Goal: Task Accomplishment & Management: Complete application form

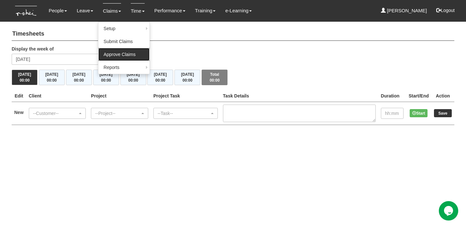
click at [119, 55] on link "Approve Claims" at bounding box center [123, 54] width 51 height 13
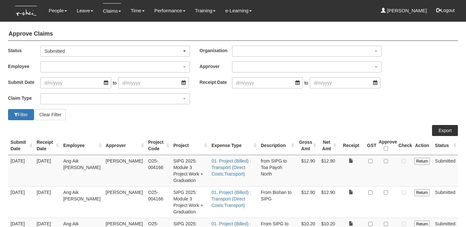
select select "50"
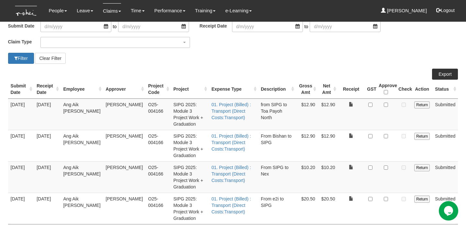
scroll to position [59, 0]
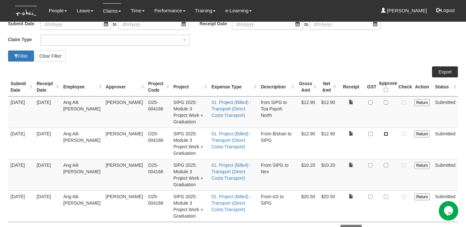
click at [387, 132] on input "checkbox" at bounding box center [386, 134] width 4 height 4
checkbox input "true"
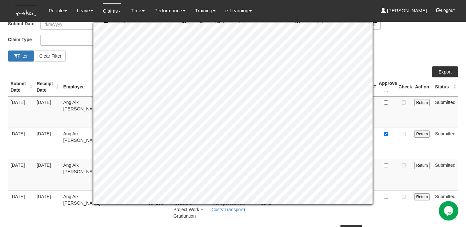
click at [382, 46] on div "Claim Type (01) Personal Reimbursement (02) Advance Disbursement (03) Daniel's …" at bounding box center [233, 43] width 460 height 16
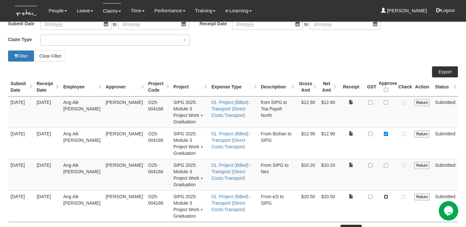
click at [387, 194] on input "checkbox" at bounding box center [386, 196] width 4 height 4
checkbox input "true"
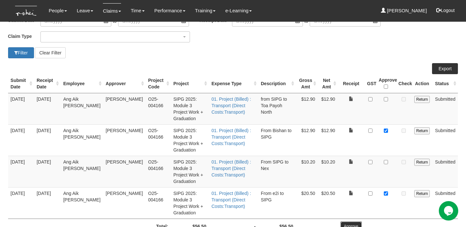
click at [360, 221] on input "Approve" at bounding box center [351, 226] width 22 height 10
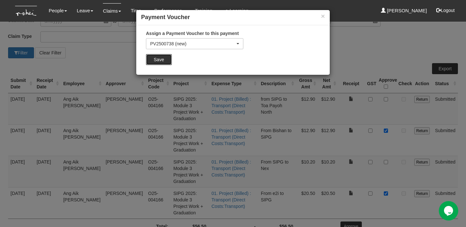
click at [158, 61] on input "Save" at bounding box center [159, 59] width 26 height 11
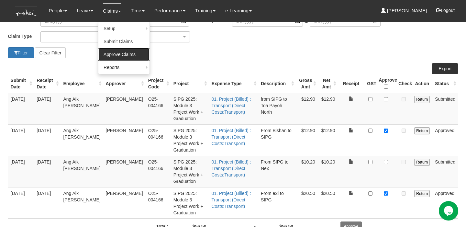
click at [121, 57] on link "Approve Claims" at bounding box center [123, 54] width 51 height 13
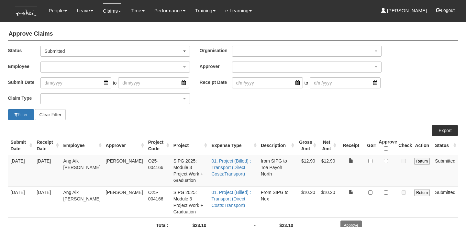
select select "50"
click at [386, 190] on input "checkbox" at bounding box center [386, 192] width 4 height 4
checkbox input "true"
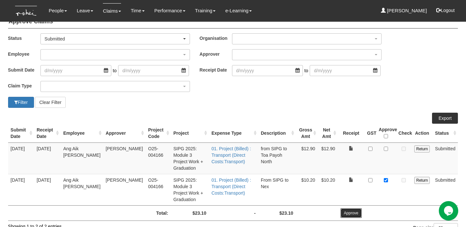
click at [358, 208] on input "Approve" at bounding box center [351, 213] width 22 height 10
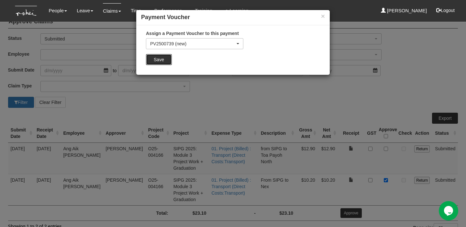
click at [156, 60] on input "Save" at bounding box center [159, 59] width 26 height 11
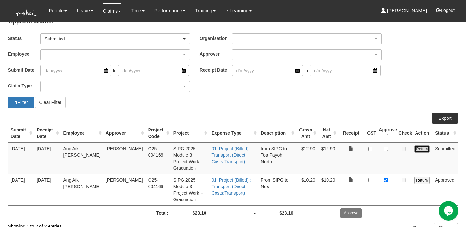
click at [422, 148] on input "Return" at bounding box center [422, 148] width 16 height 7
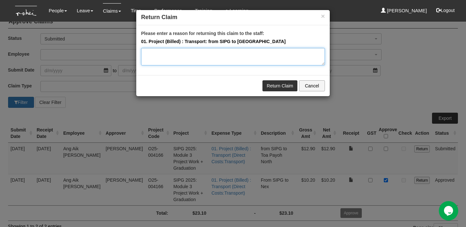
click at [223, 62] on textarea "Please enter a reason for returning this claim to the staff:" at bounding box center [233, 56] width 184 height 17
type textarea "Hi [PERSON_NAME], could you clarify the starting address please?"
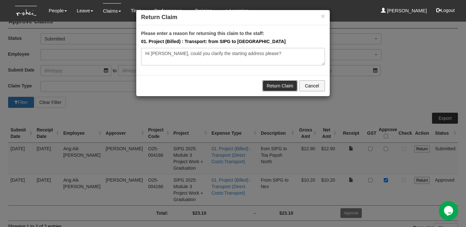
click at [283, 84] on link "Return Claim" at bounding box center [279, 85] width 35 height 11
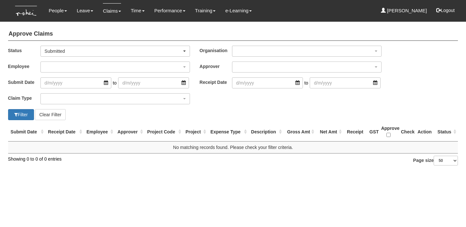
select select "50"
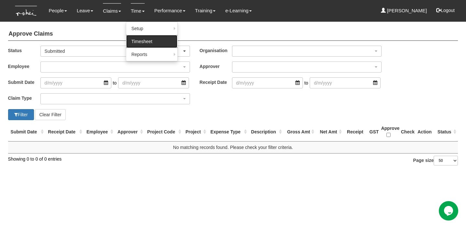
click at [139, 41] on link "Timesheet" at bounding box center [151, 41] width 51 height 13
